Goal: Transaction & Acquisition: Download file/media

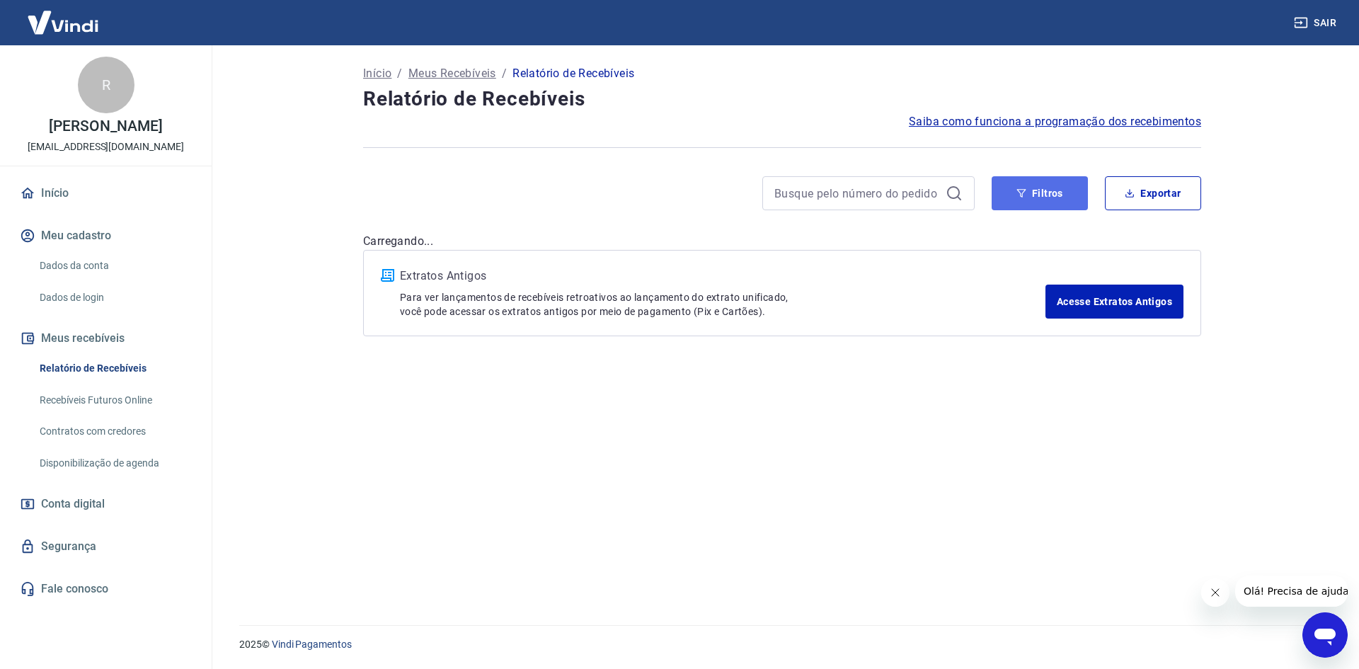
click at [1072, 191] on button "Filtros" at bounding box center [1040, 193] width 96 height 34
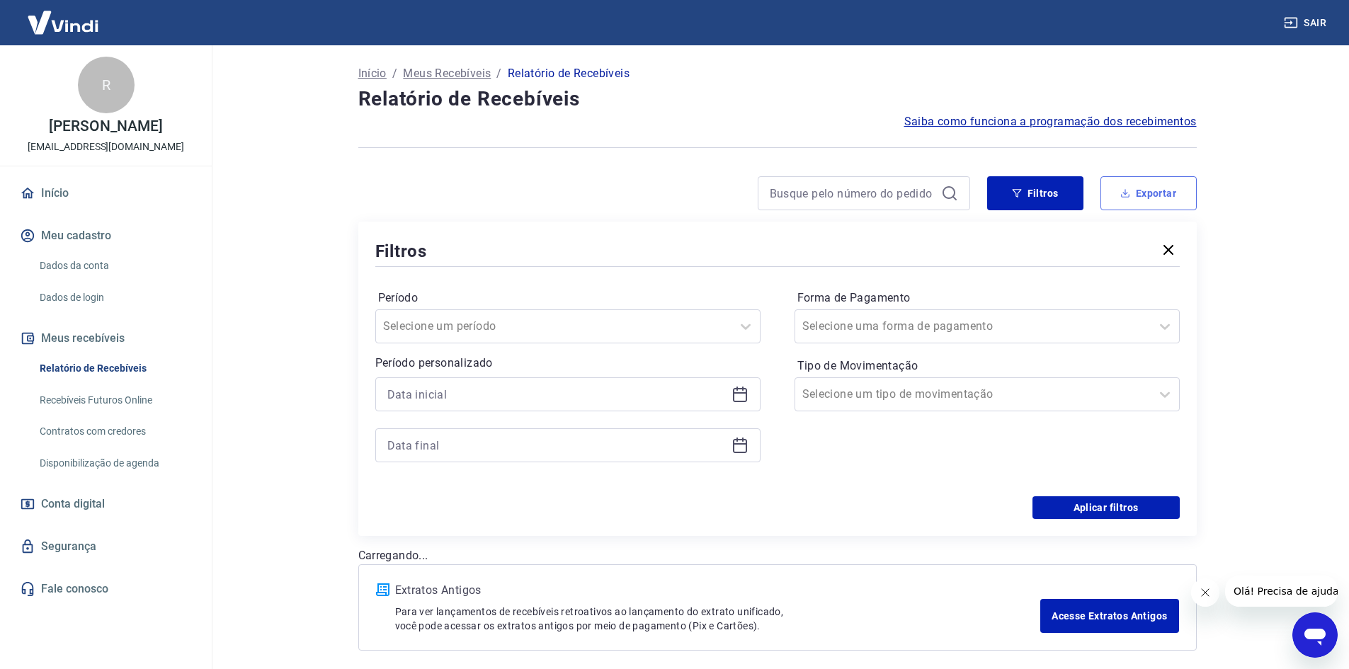
click at [1178, 188] on button "Exportar" at bounding box center [1148, 193] width 96 height 34
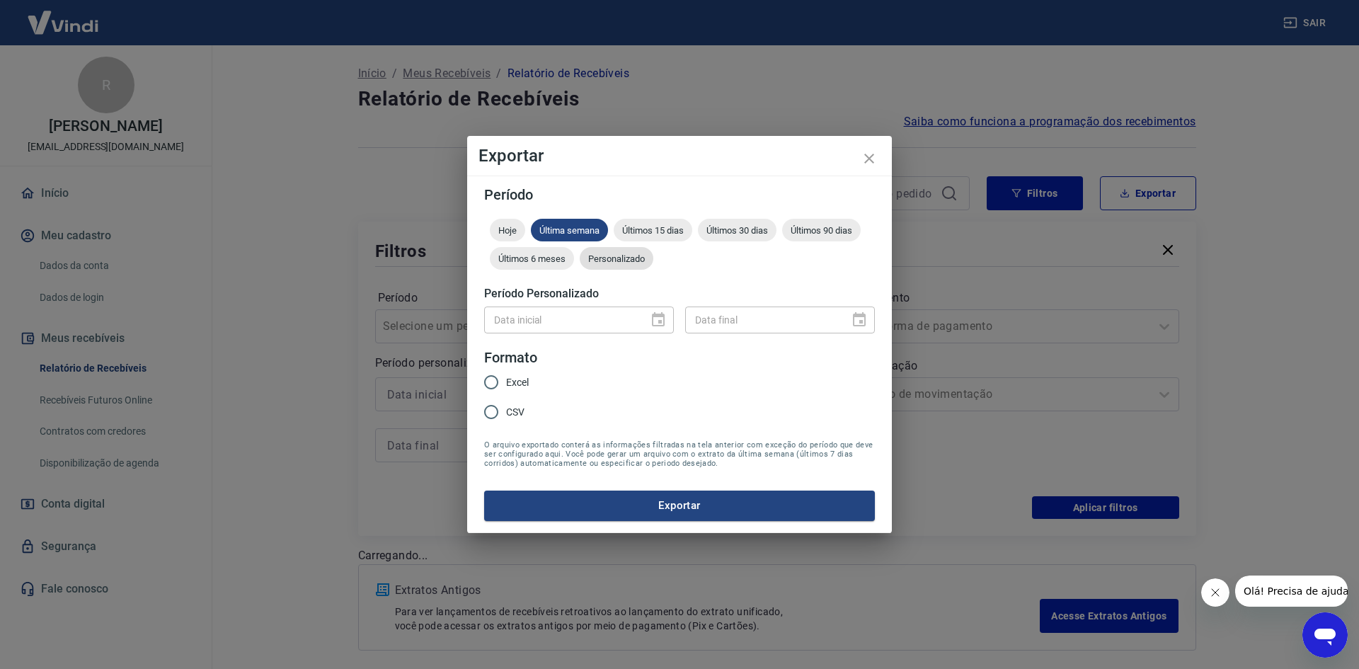
click at [614, 257] on span "Personalizado" at bounding box center [617, 258] width 74 height 11
click at [654, 320] on icon "Choose date" at bounding box center [658, 319] width 13 height 14
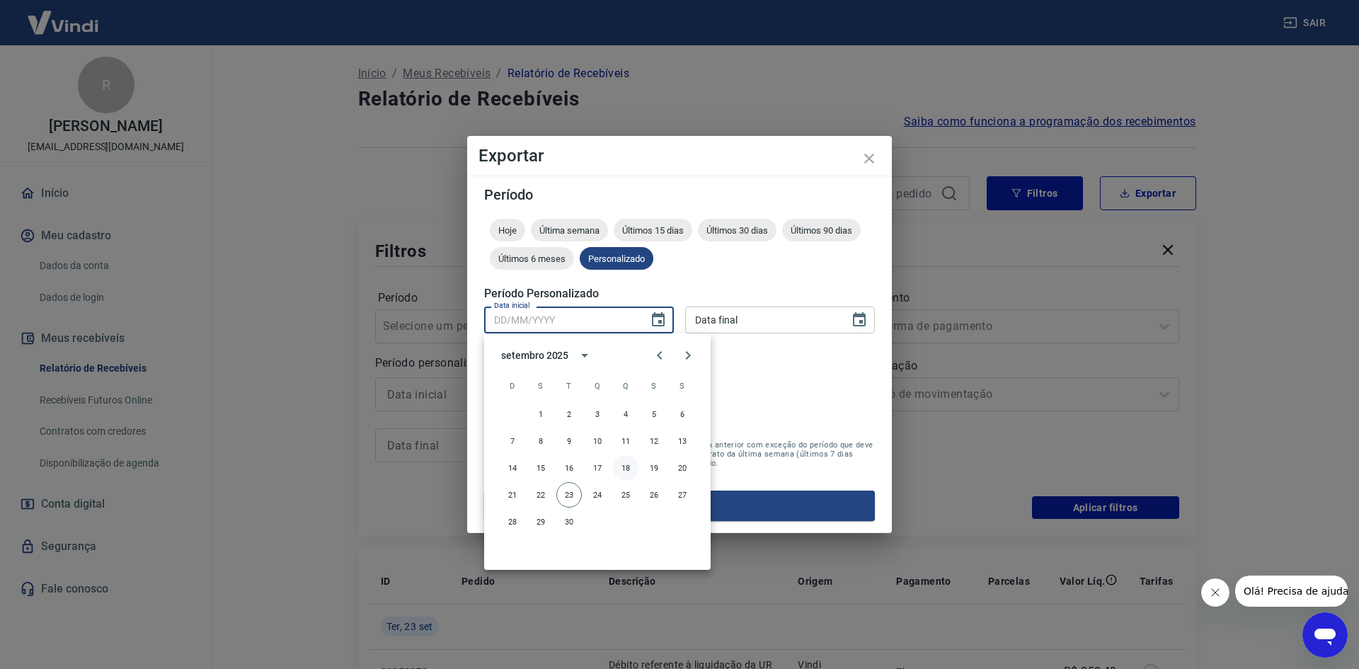
click at [618, 464] on button "18" at bounding box center [625, 467] width 25 height 25
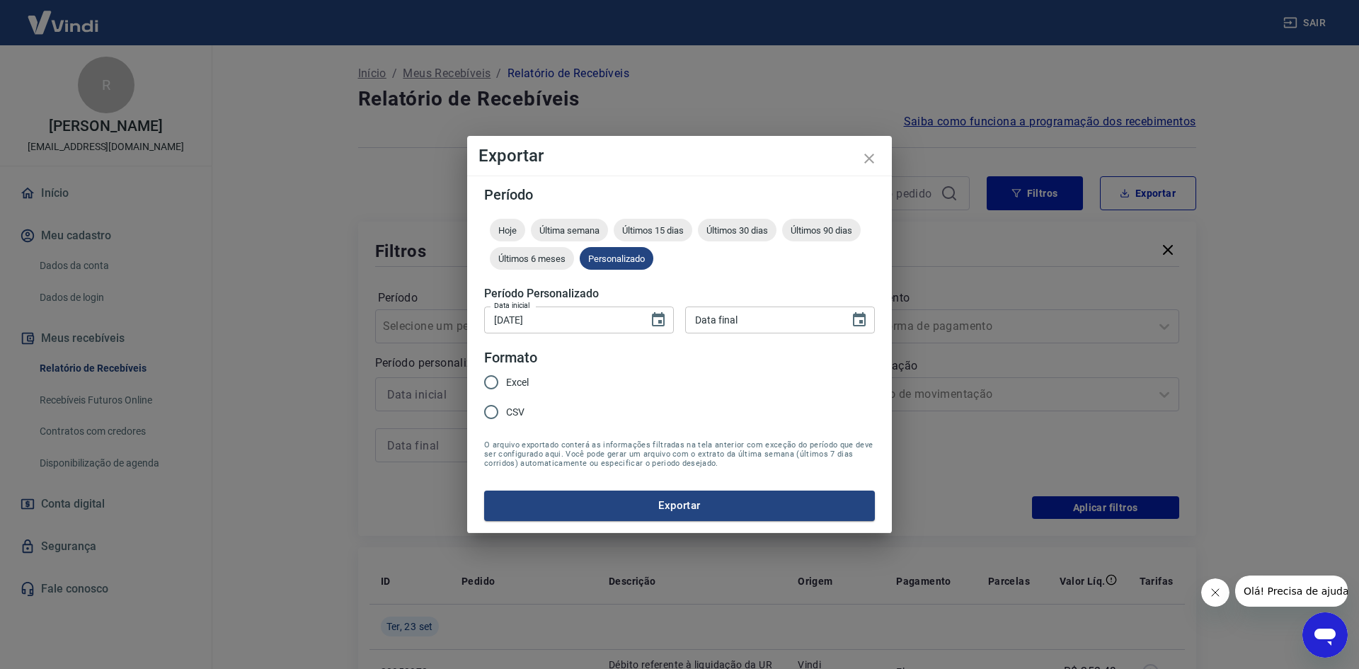
type input "[DATE]"
click at [866, 317] on icon "Choose date" at bounding box center [859, 319] width 13 height 14
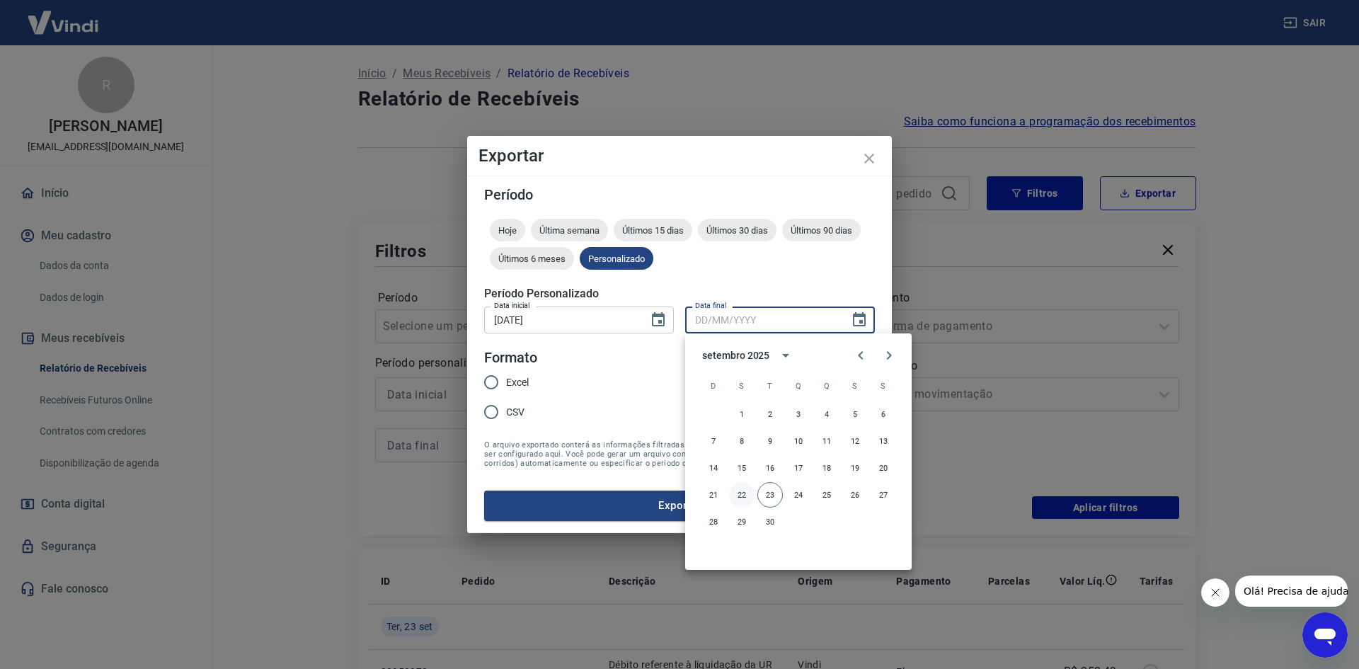
click at [738, 496] on button "22" at bounding box center [741, 494] width 25 height 25
type input "[DATE]"
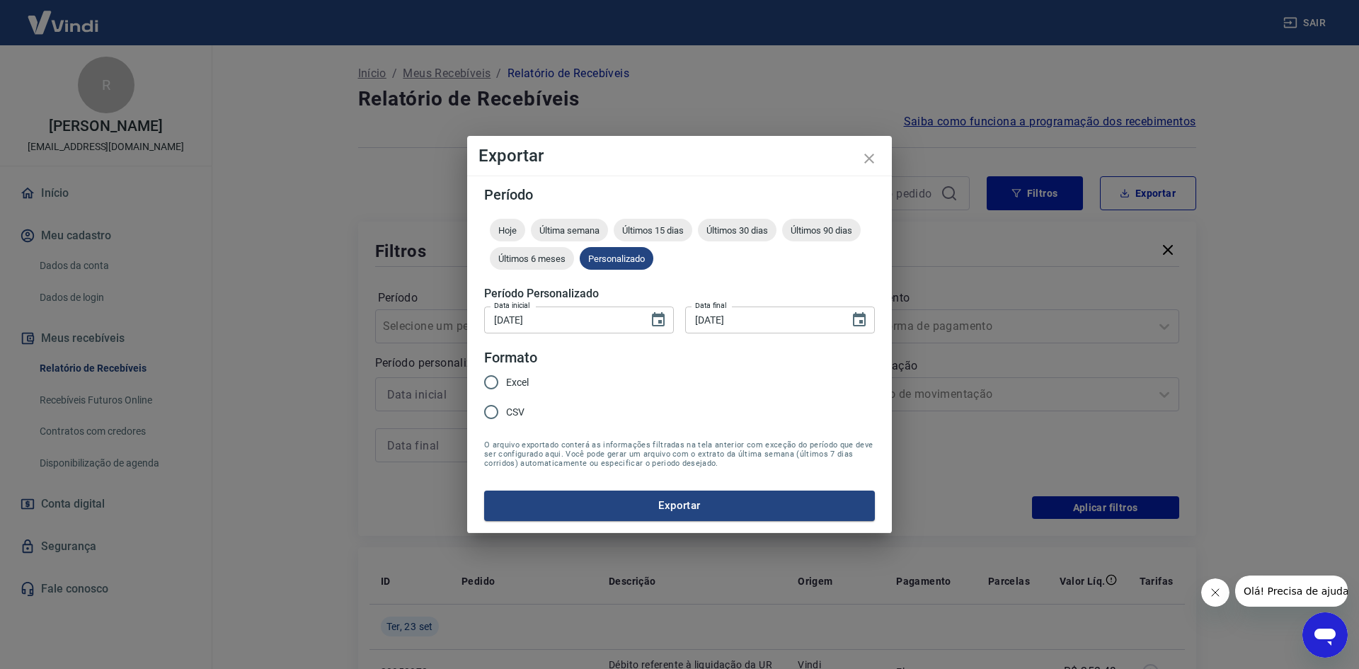
click at [498, 384] on input "Excel" at bounding box center [492, 382] width 30 height 30
radio input "true"
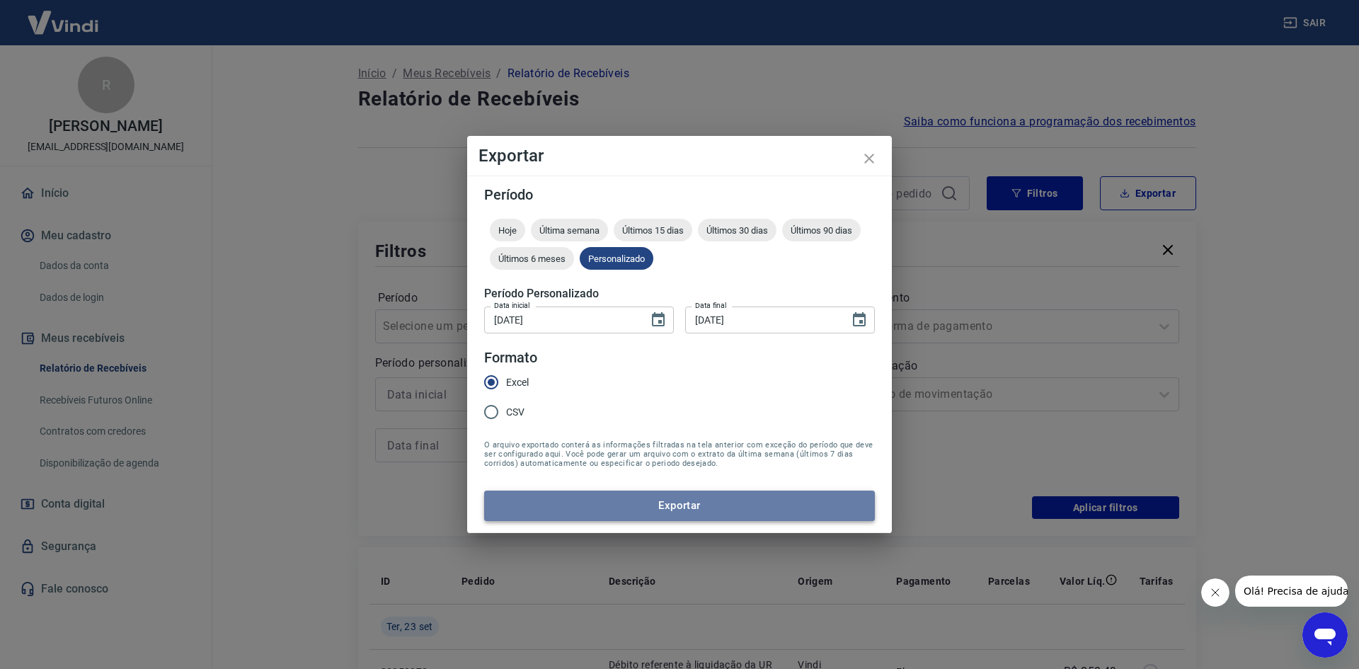
click at [656, 506] on button "Exportar" at bounding box center [679, 506] width 391 height 30
